Goal: Task Accomplishment & Management: Manage account settings

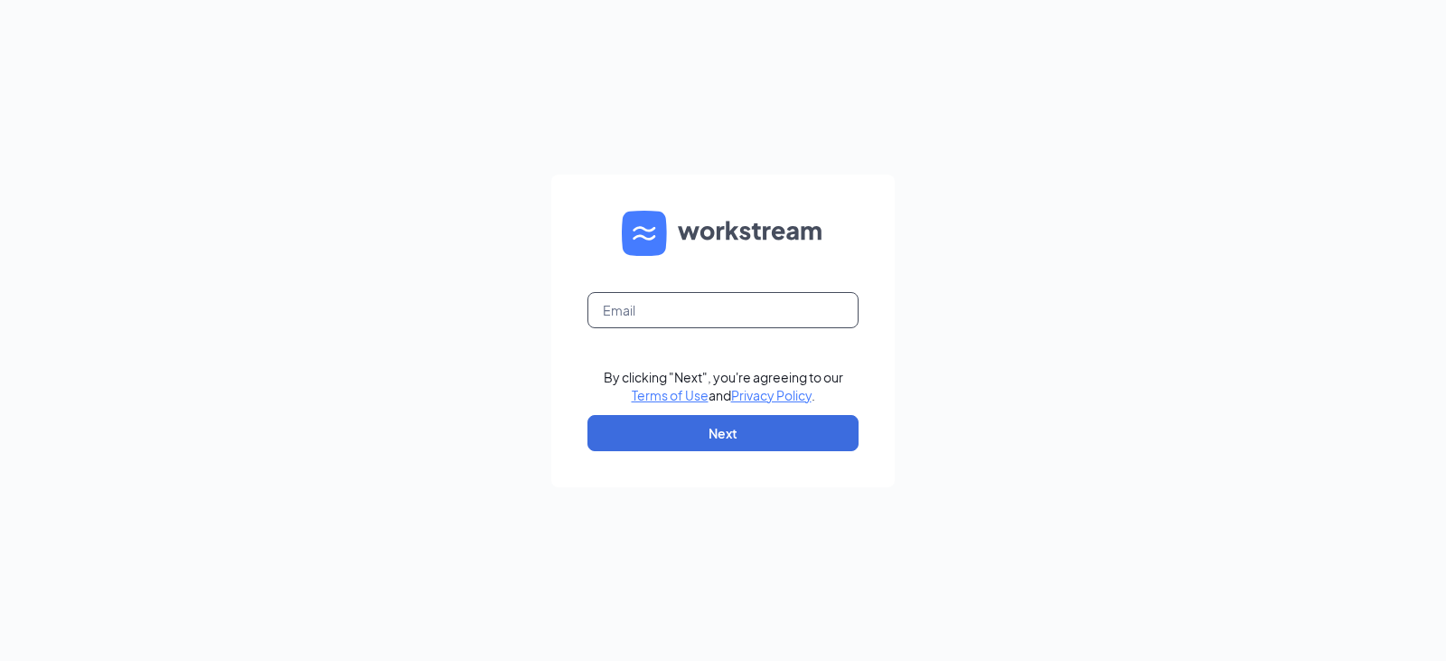
click at [651, 311] on input "text" at bounding box center [722, 310] width 271 height 36
type input "[EMAIL_ADDRESS][DOMAIN_NAME]"
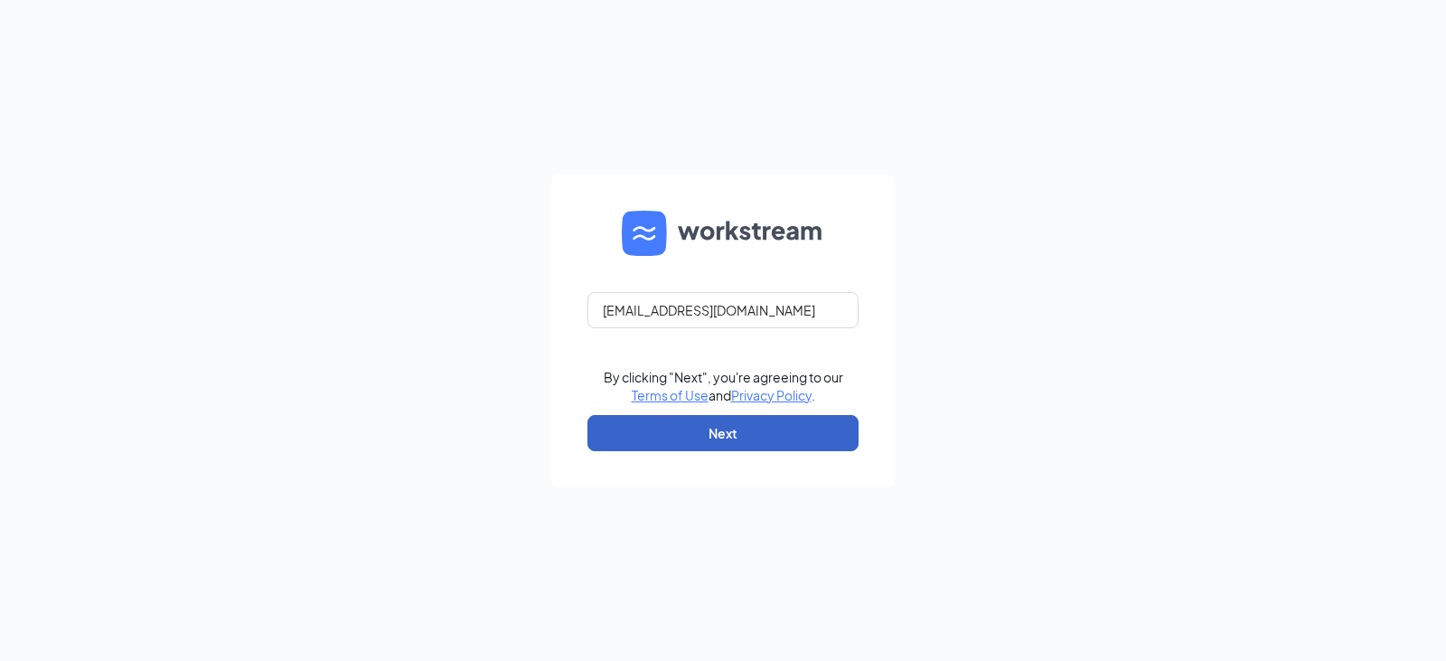
click at [718, 435] on button "Next" at bounding box center [722, 433] width 271 height 36
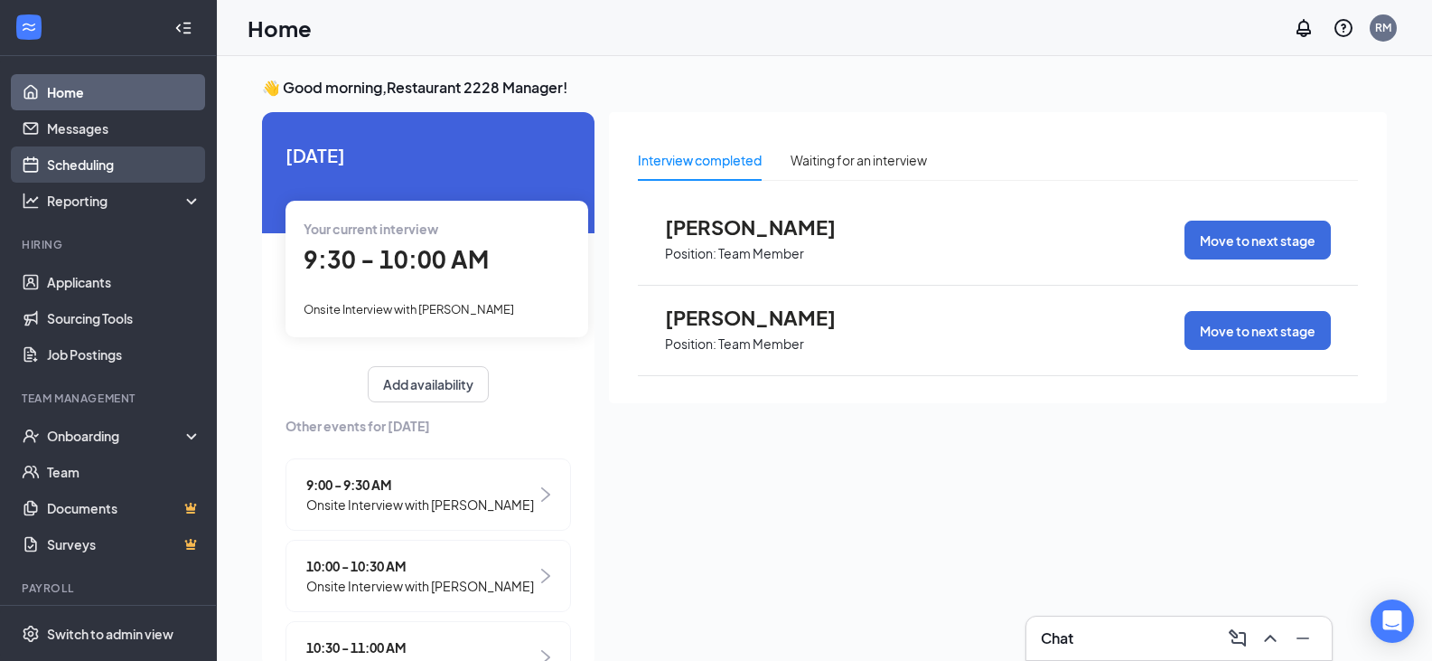
click at [104, 160] on link "Scheduling" at bounding box center [124, 164] width 155 height 36
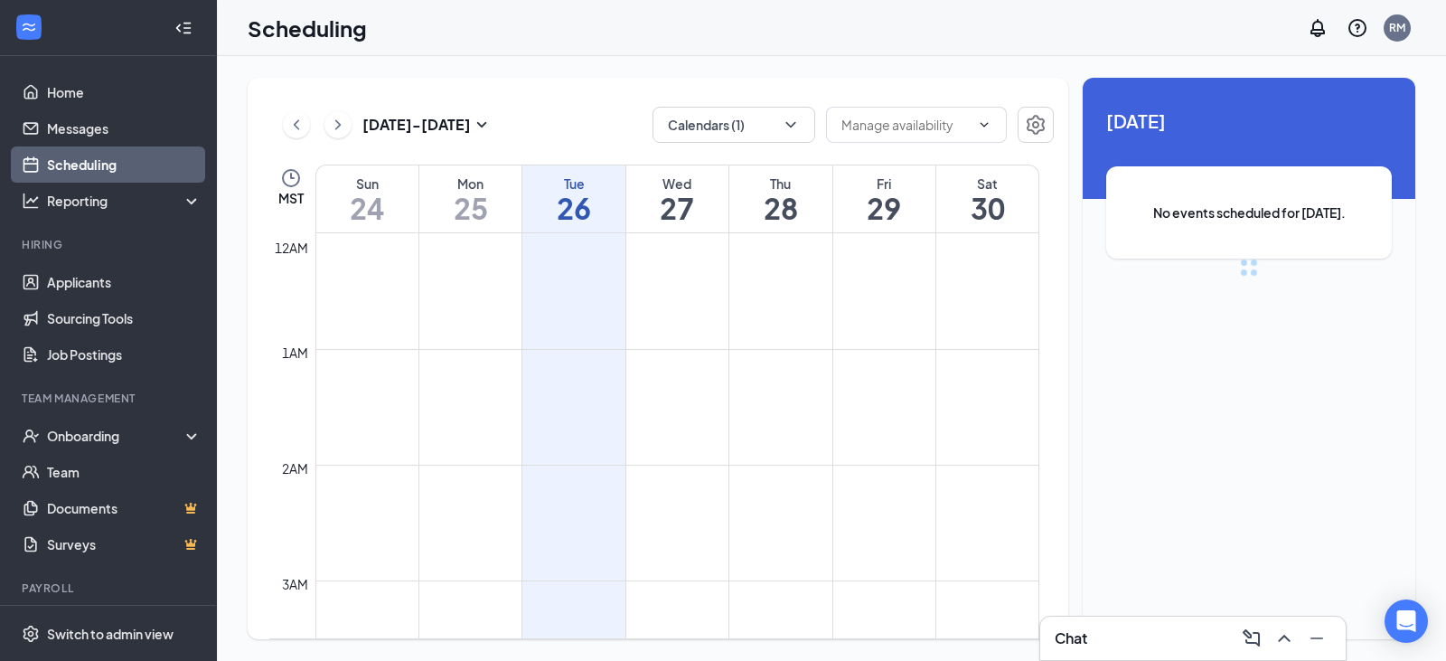
scroll to position [888, 0]
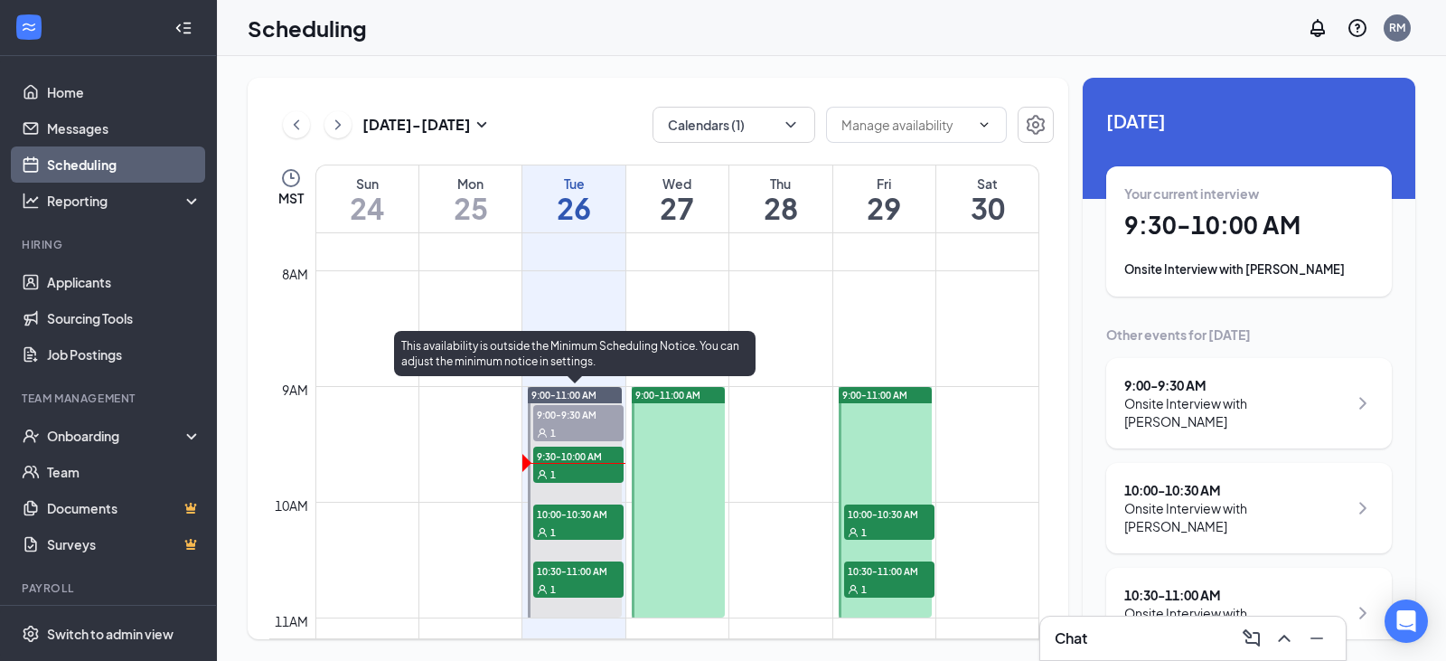
click at [578, 468] on div "1" at bounding box center [578, 473] width 90 height 18
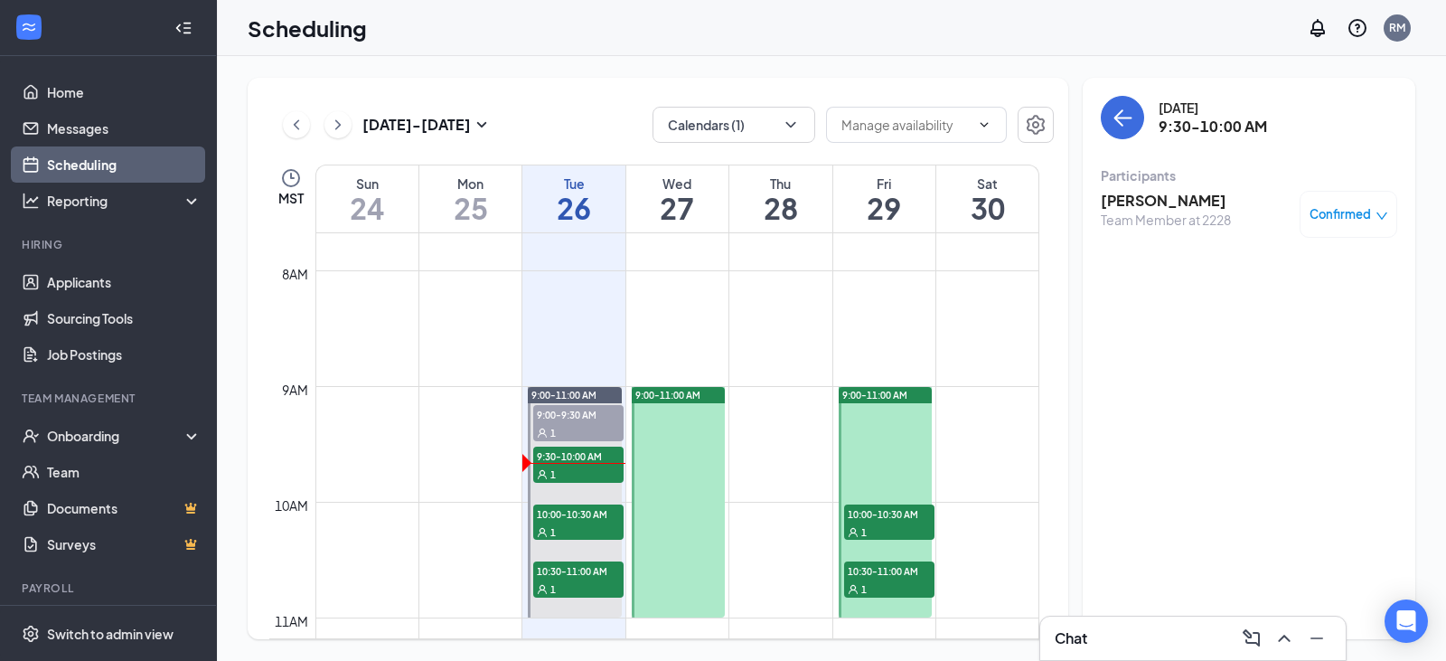
click at [1362, 211] on span "Confirmed" at bounding box center [1339, 214] width 61 height 18
click at [1340, 338] on span "Mark as no-show" at bounding box center [1295, 334] width 100 height 20
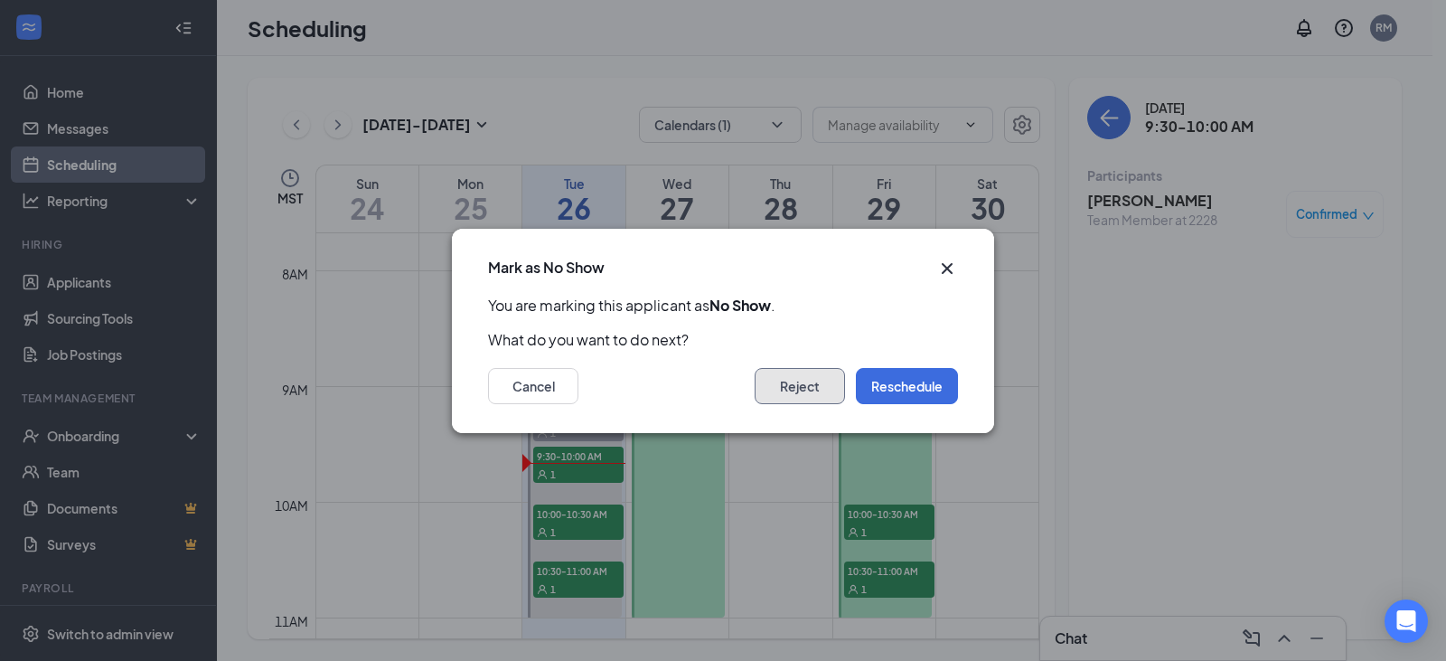
click at [817, 391] on button "Reject" at bounding box center [800, 386] width 90 height 36
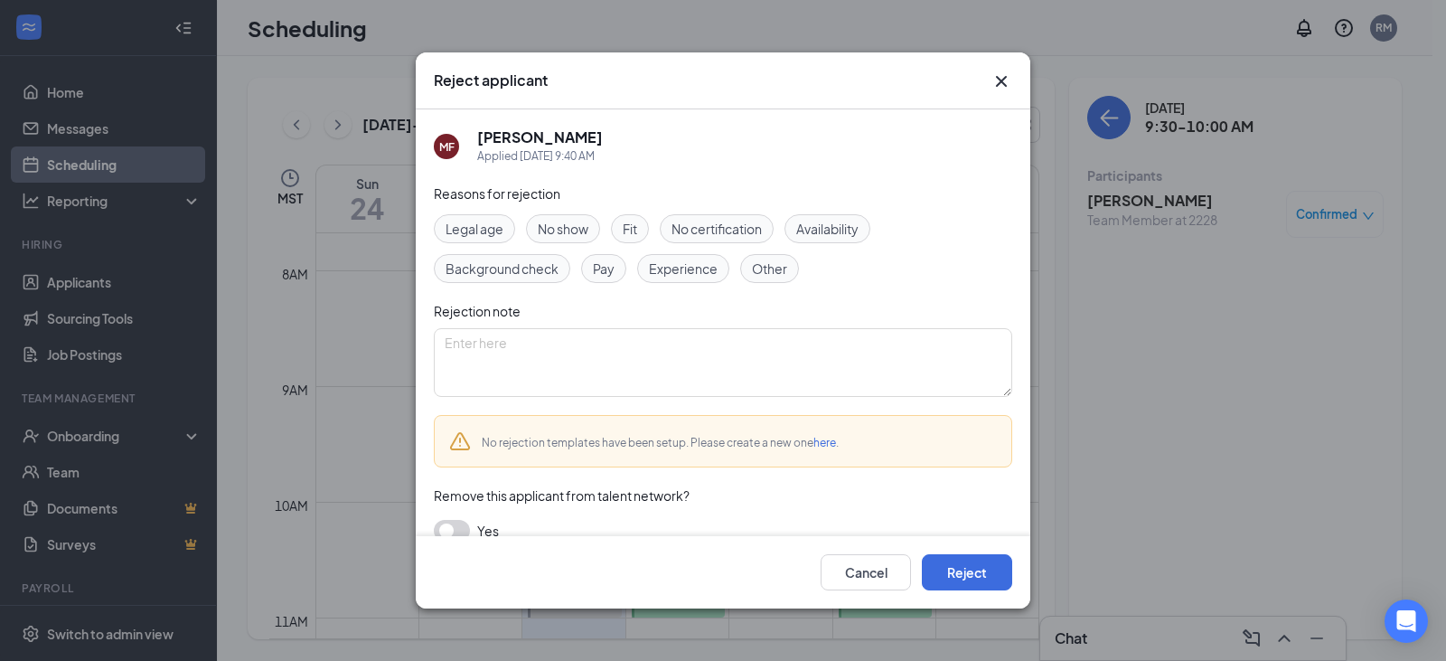
click at [546, 226] on span "No show" at bounding box center [563, 229] width 51 height 20
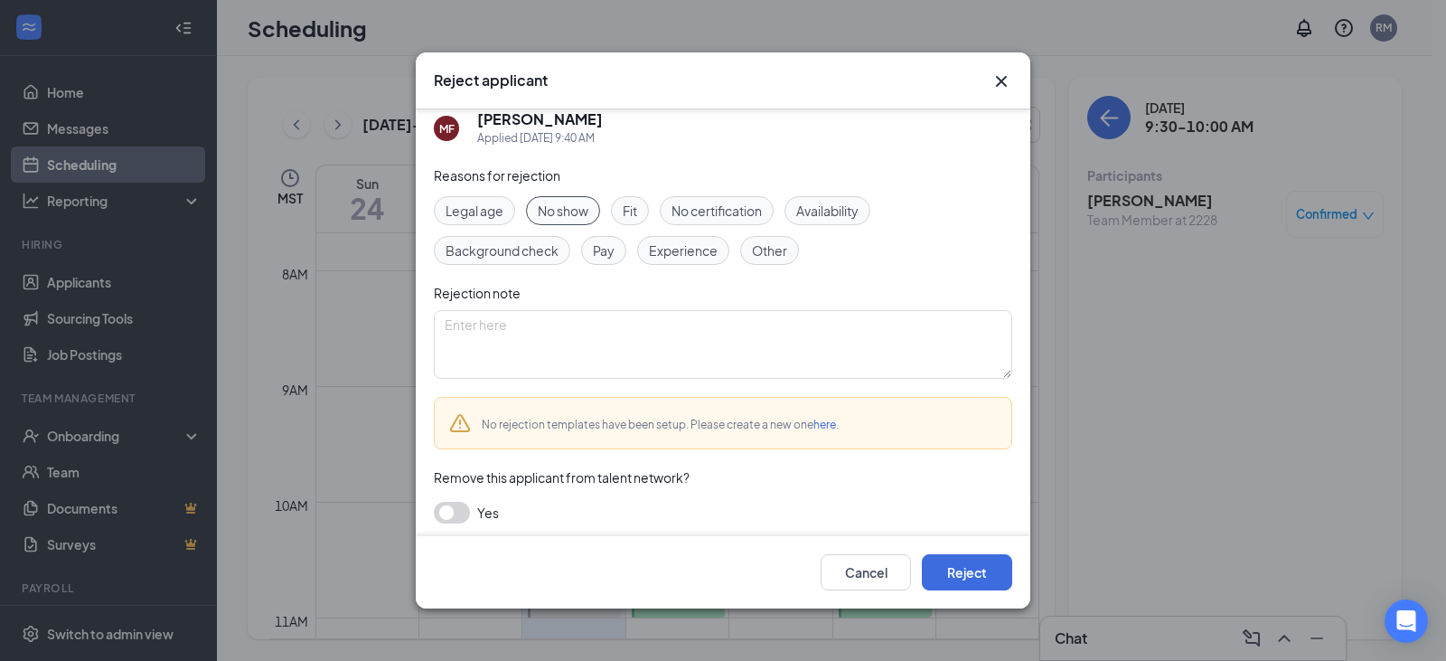
scroll to position [23, 0]
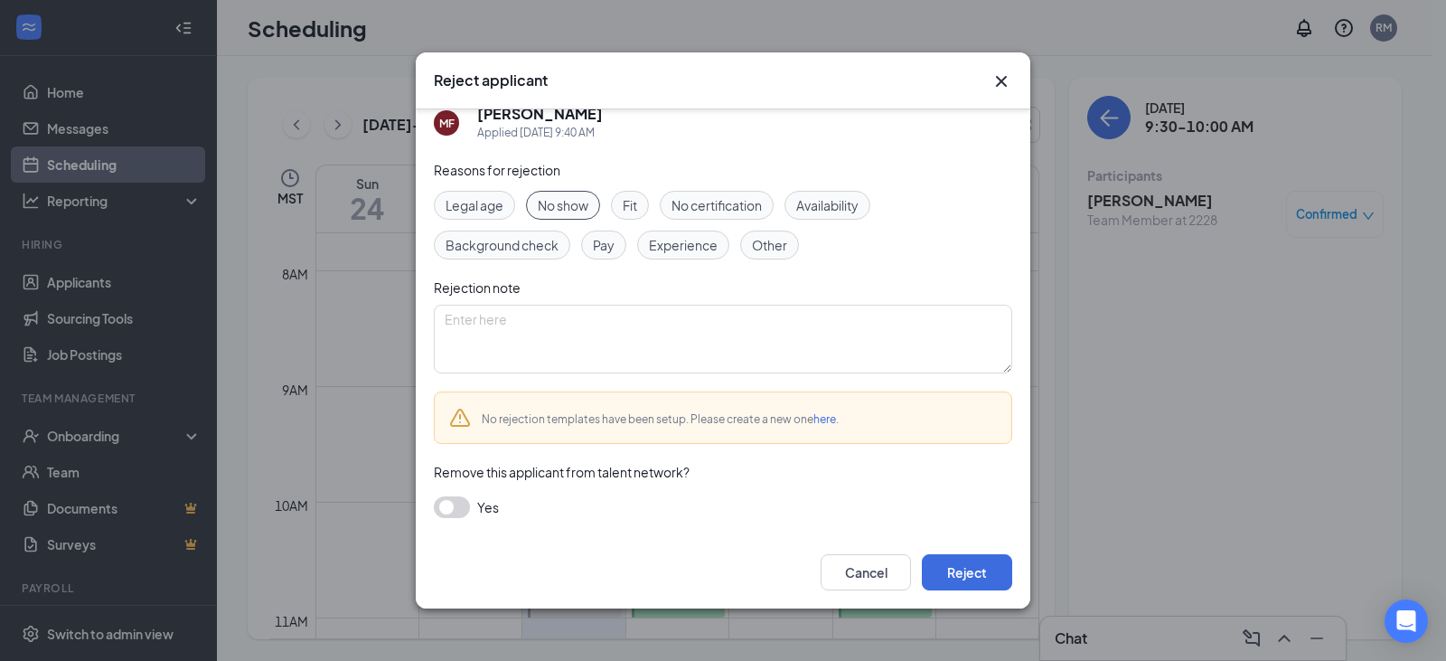
click at [460, 505] on button "button" at bounding box center [452, 507] width 36 height 22
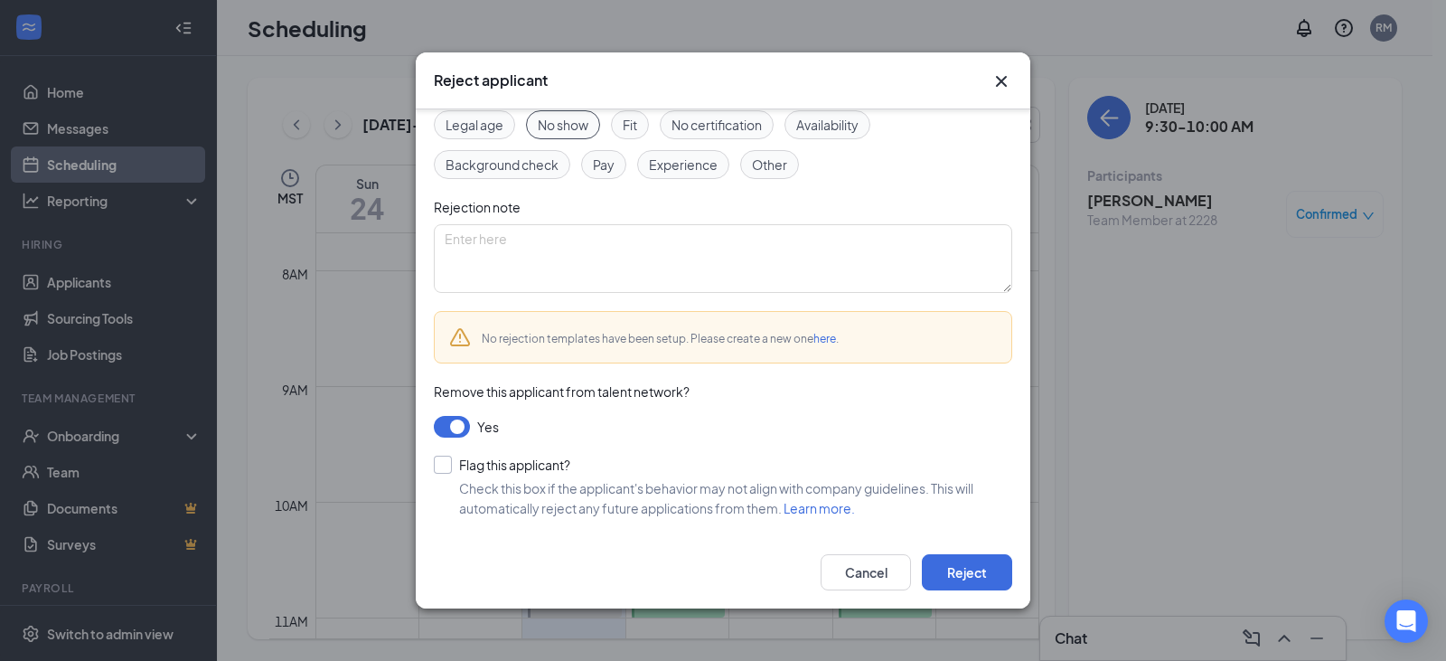
click at [444, 462] on input "Flag this applicant?" at bounding box center [502, 464] width 136 height 18
checkbox input "true"
click at [567, 251] on textarea at bounding box center [723, 258] width 578 height 69
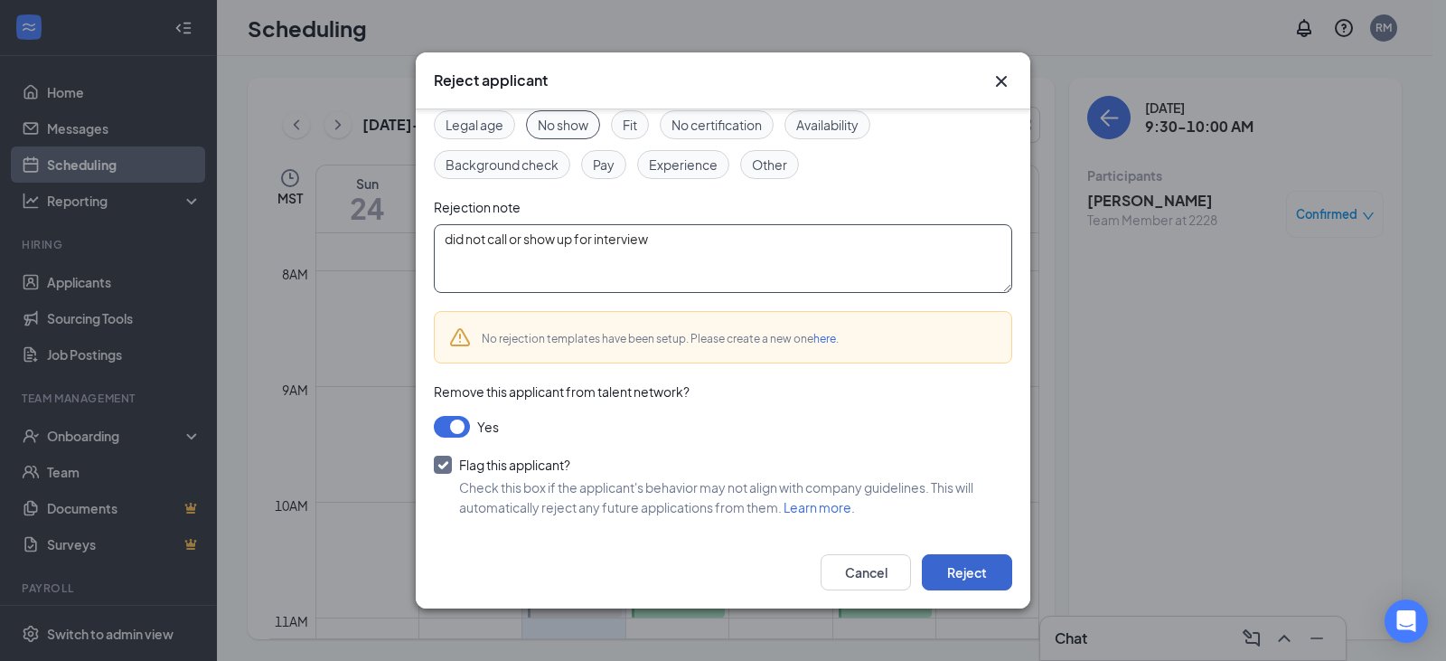
type textarea "did not call or show up for interview"
click at [955, 566] on button "Reject" at bounding box center [967, 572] width 90 height 36
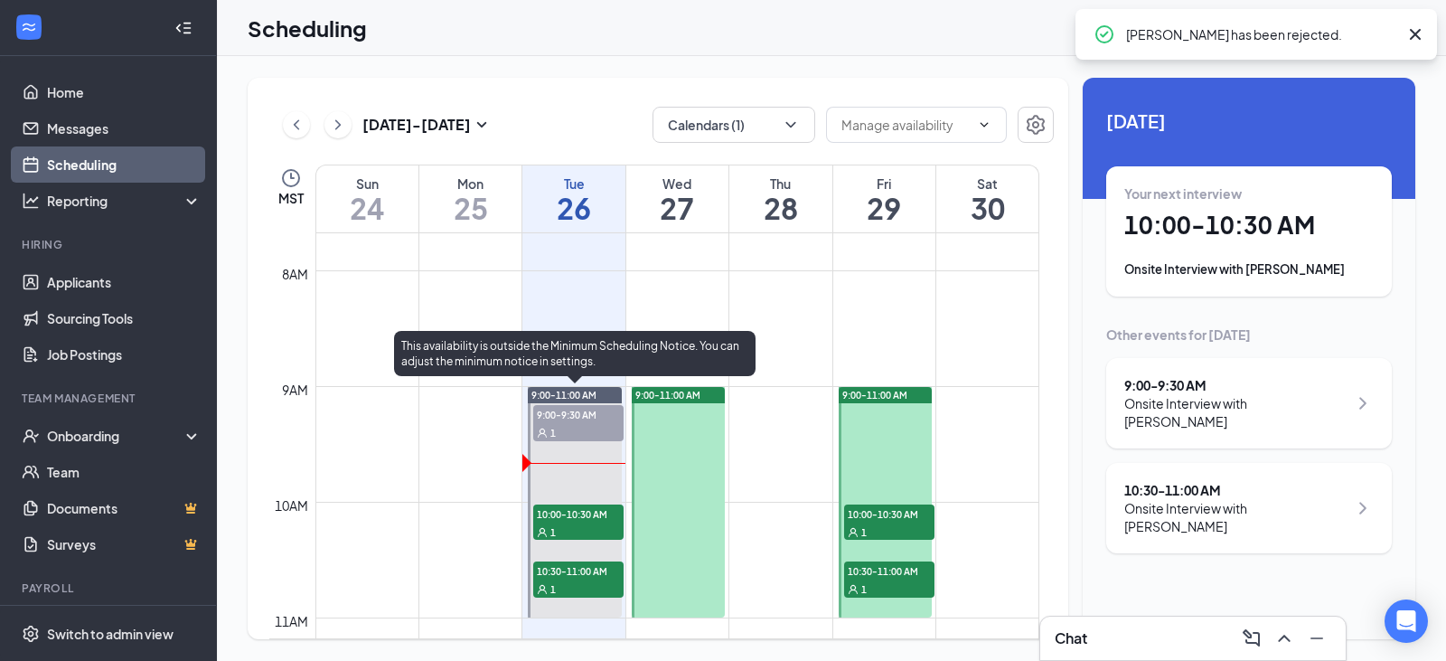
click at [567, 525] on div "1" at bounding box center [578, 531] width 90 height 18
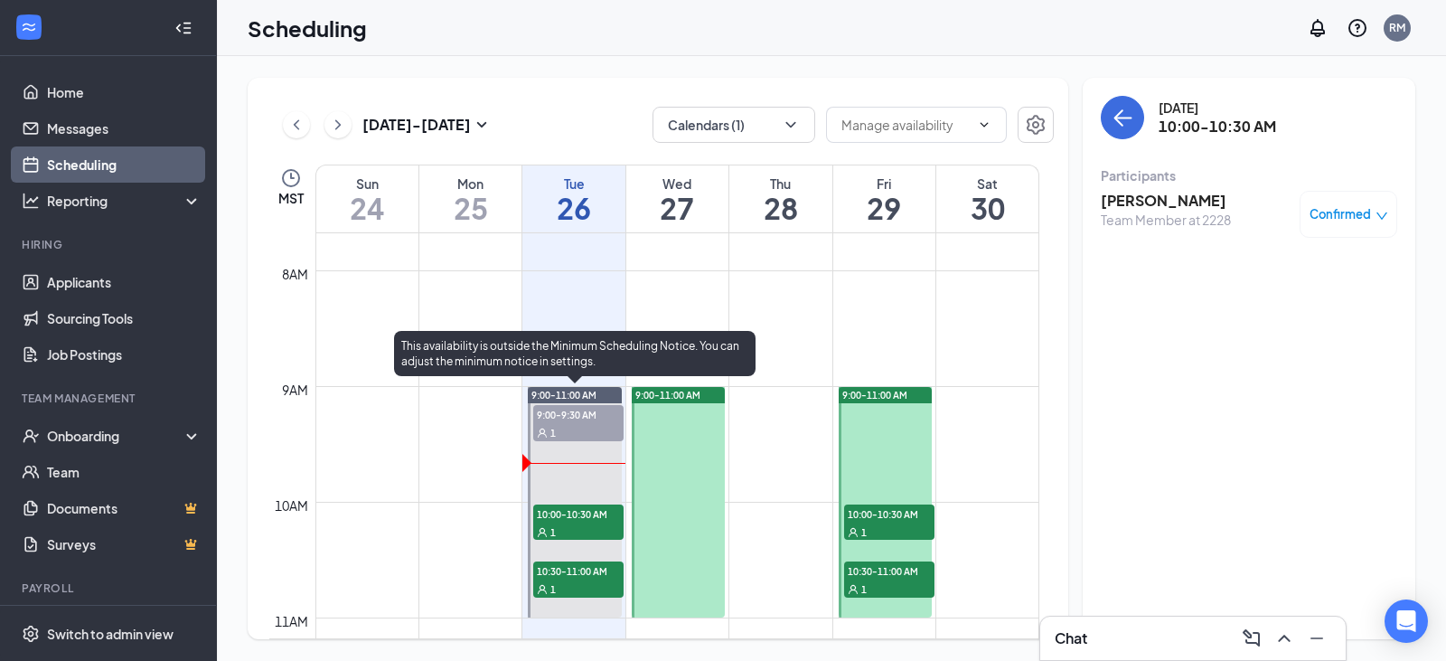
click at [567, 577] on span "10:30-11:00 AM" at bounding box center [578, 570] width 90 height 18
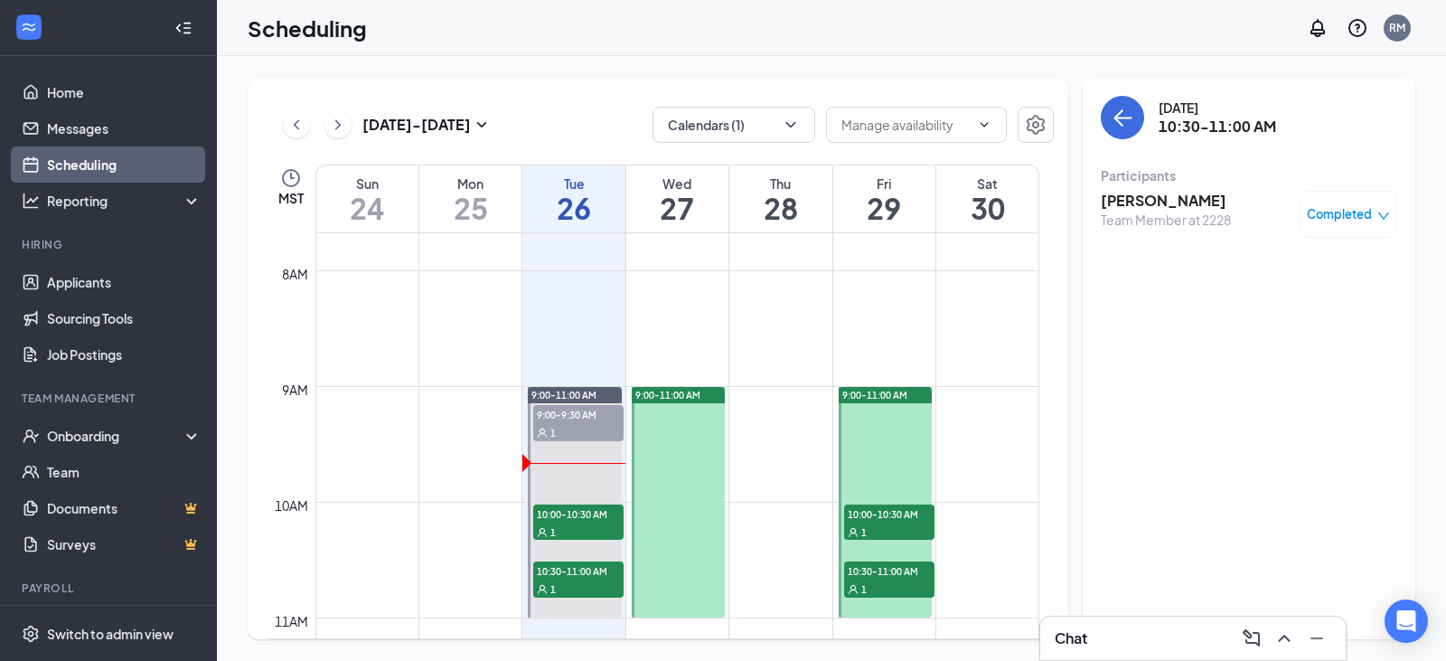
click at [885, 519] on span "10:00-10:30 AM" at bounding box center [889, 513] width 90 height 18
click at [887, 577] on span "10:30-11:00 AM" at bounding box center [889, 570] width 90 height 18
click at [779, 478] on td at bounding box center [677, 487] width 724 height 29
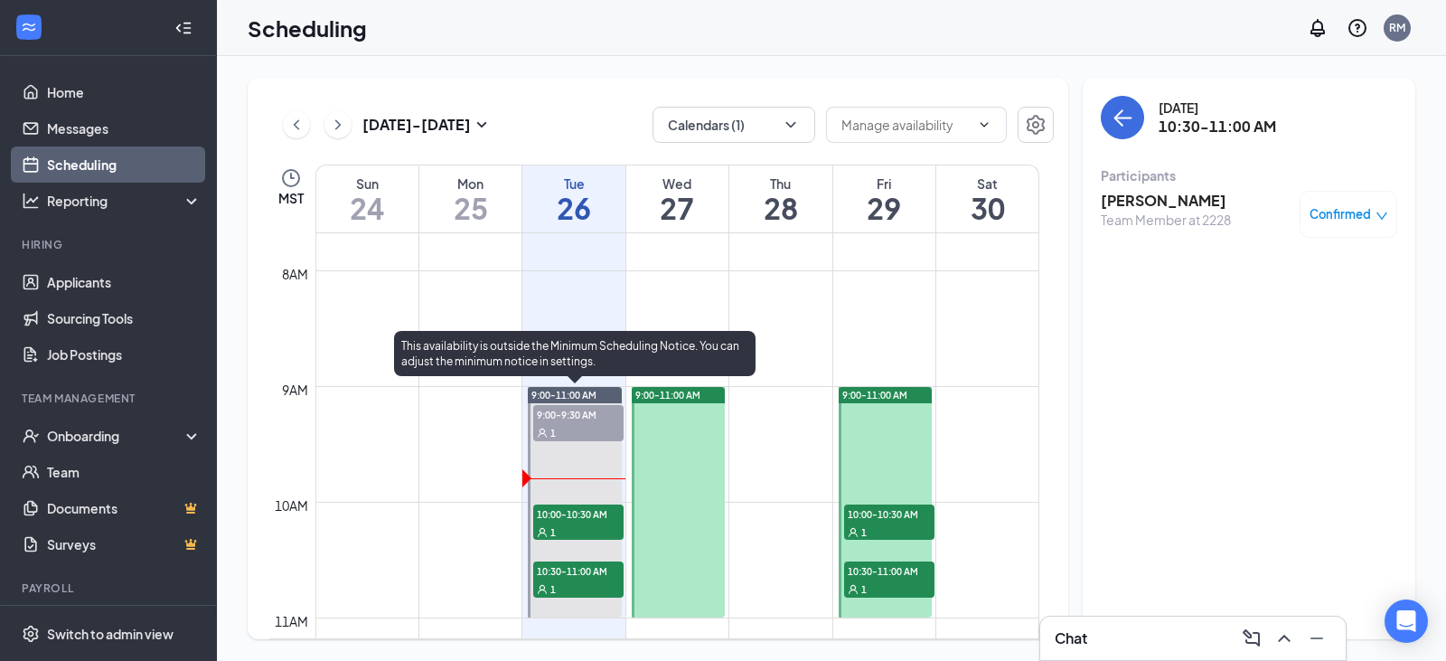
click at [584, 512] on span "10:00-10:30 AM" at bounding box center [578, 513] width 90 height 18
